Goal: Transaction & Acquisition: Purchase product/service

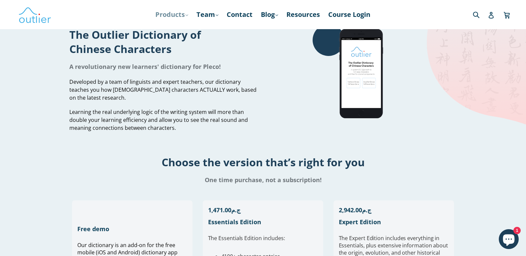
click at [182, 16] on link "Products .cls-1{fill:#231f20} expand" at bounding box center [171, 15] width 39 height 12
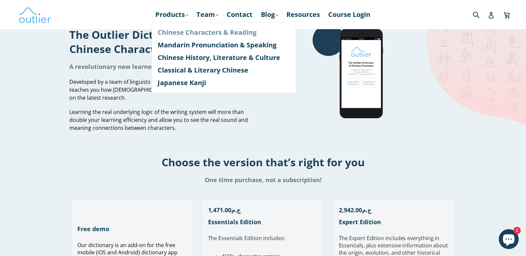
click at [179, 33] on link "Chinese Characters & Reading" at bounding box center [224, 32] width 132 height 13
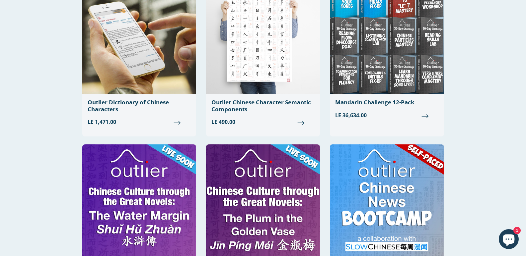
scroll to position [207, 0]
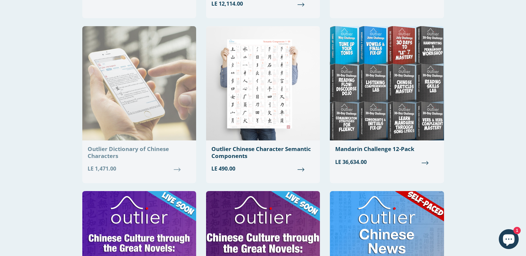
click at [110, 149] on div "Outlier Dictionary of Chinese Characters" at bounding box center [139, 153] width 103 height 14
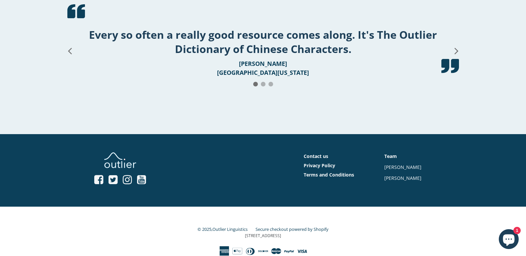
scroll to position [1229, 0]
